Goal: Task Accomplishment & Management: Manage account settings

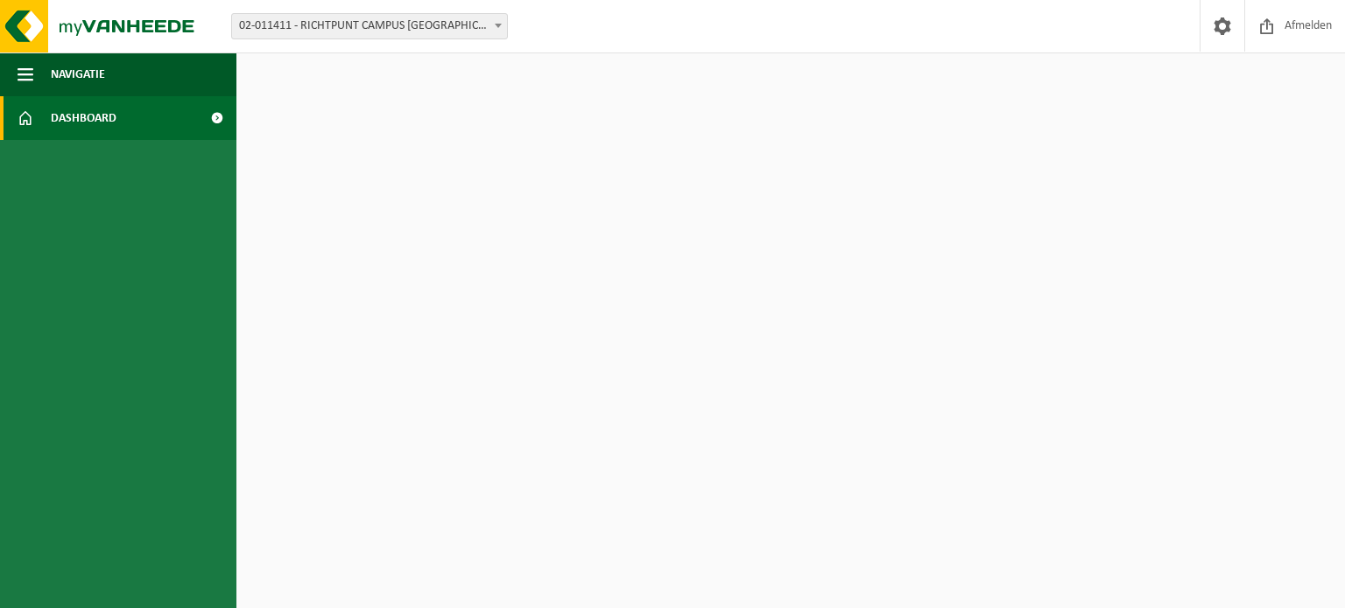
click at [71, 120] on span "Dashboard" at bounding box center [84, 118] width 66 height 44
click at [70, 81] on span "Navigatie" at bounding box center [78, 75] width 54 height 44
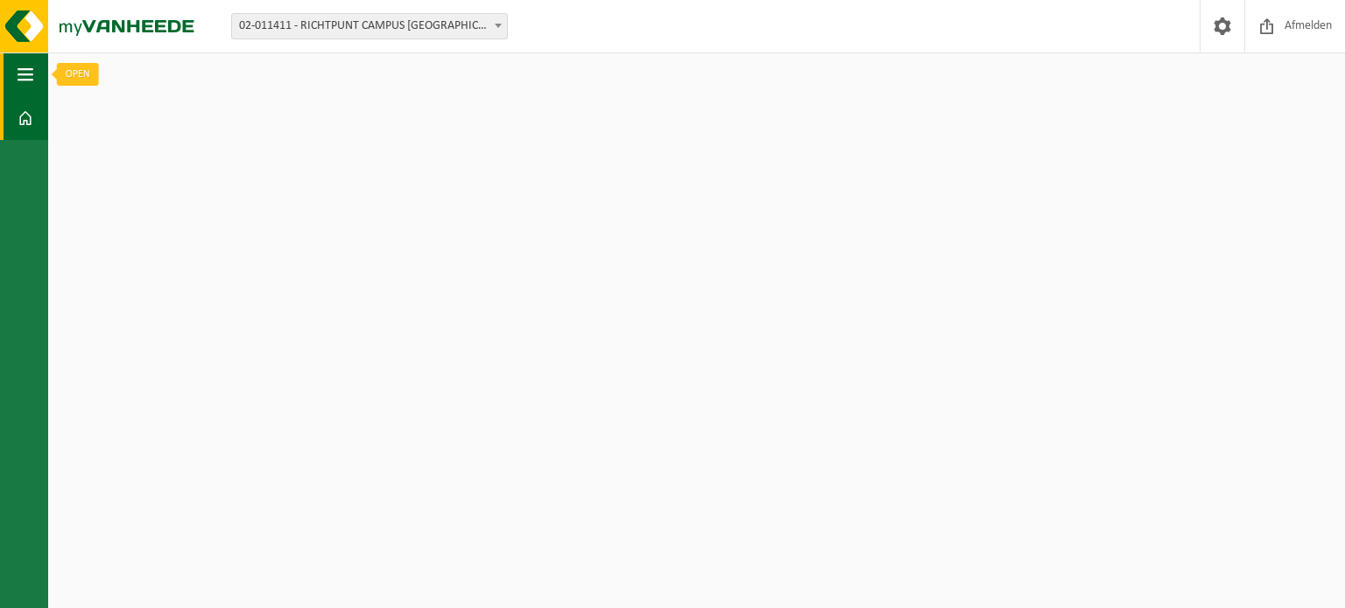
click at [20, 64] on span "button" at bounding box center [26, 75] width 16 height 44
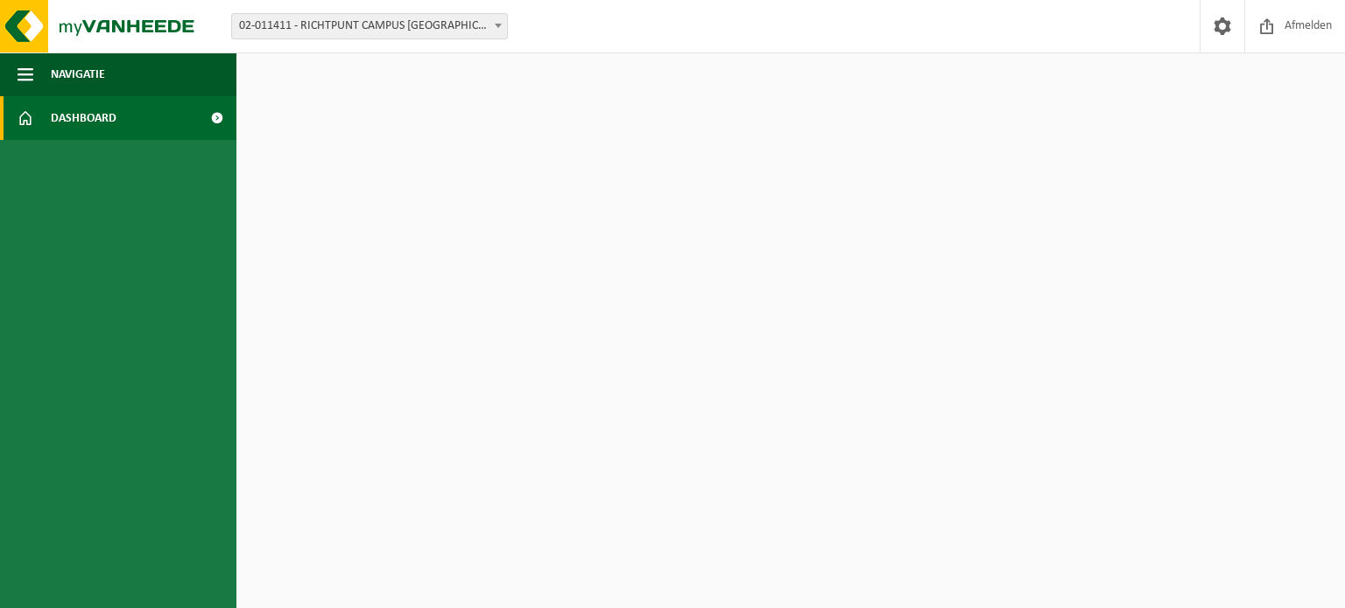
click at [39, 125] on link "Dashboard" at bounding box center [118, 118] width 236 height 44
click at [218, 117] on span at bounding box center [216, 118] width 39 height 44
click at [1291, 17] on span "Afmelden" at bounding box center [1308, 26] width 56 height 52
